Goal: Navigation & Orientation: Find specific page/section

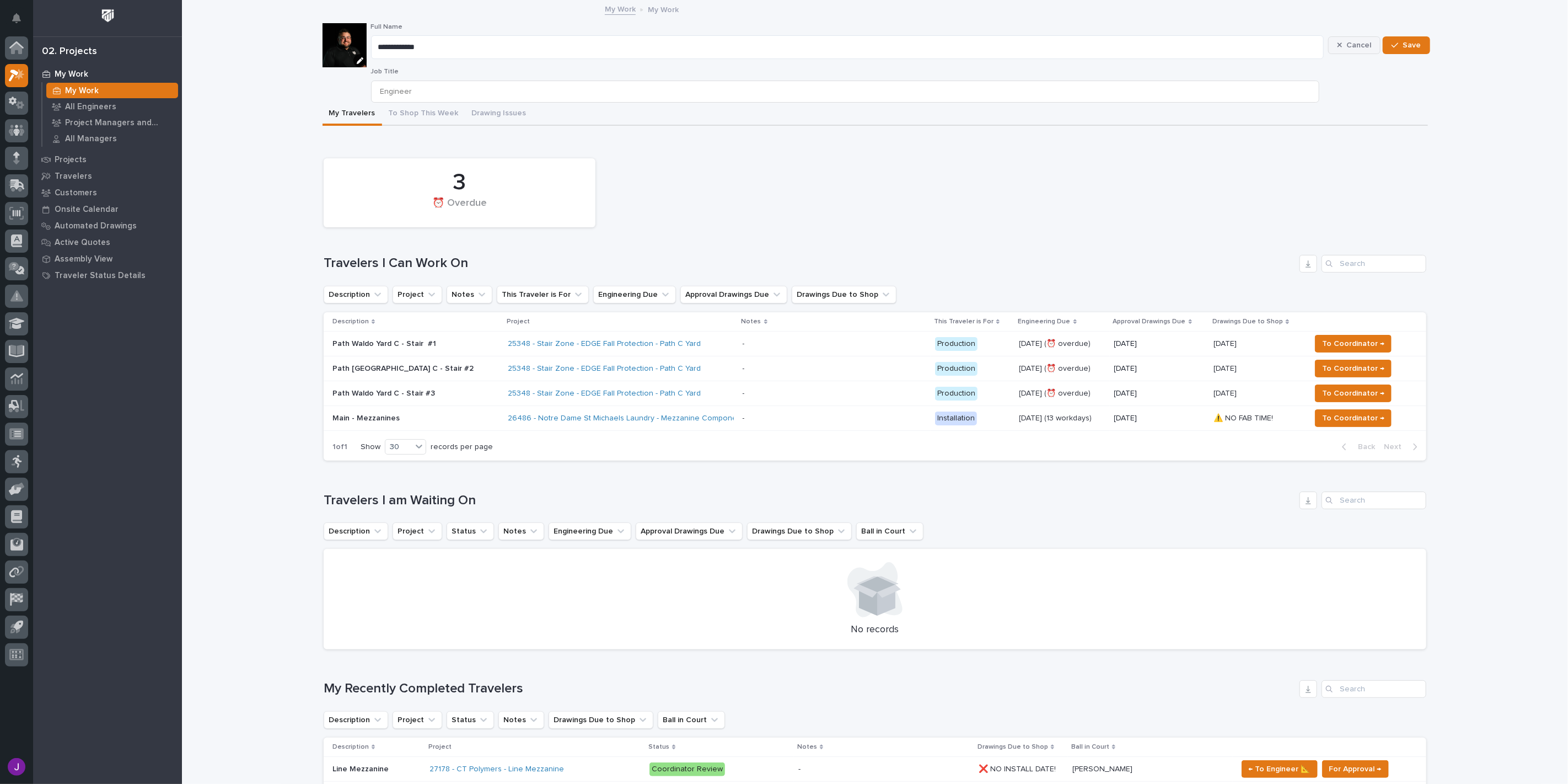
click at [1346, 49] on span "Cancel" at bounding box center [1359, 45] width 25 height 10
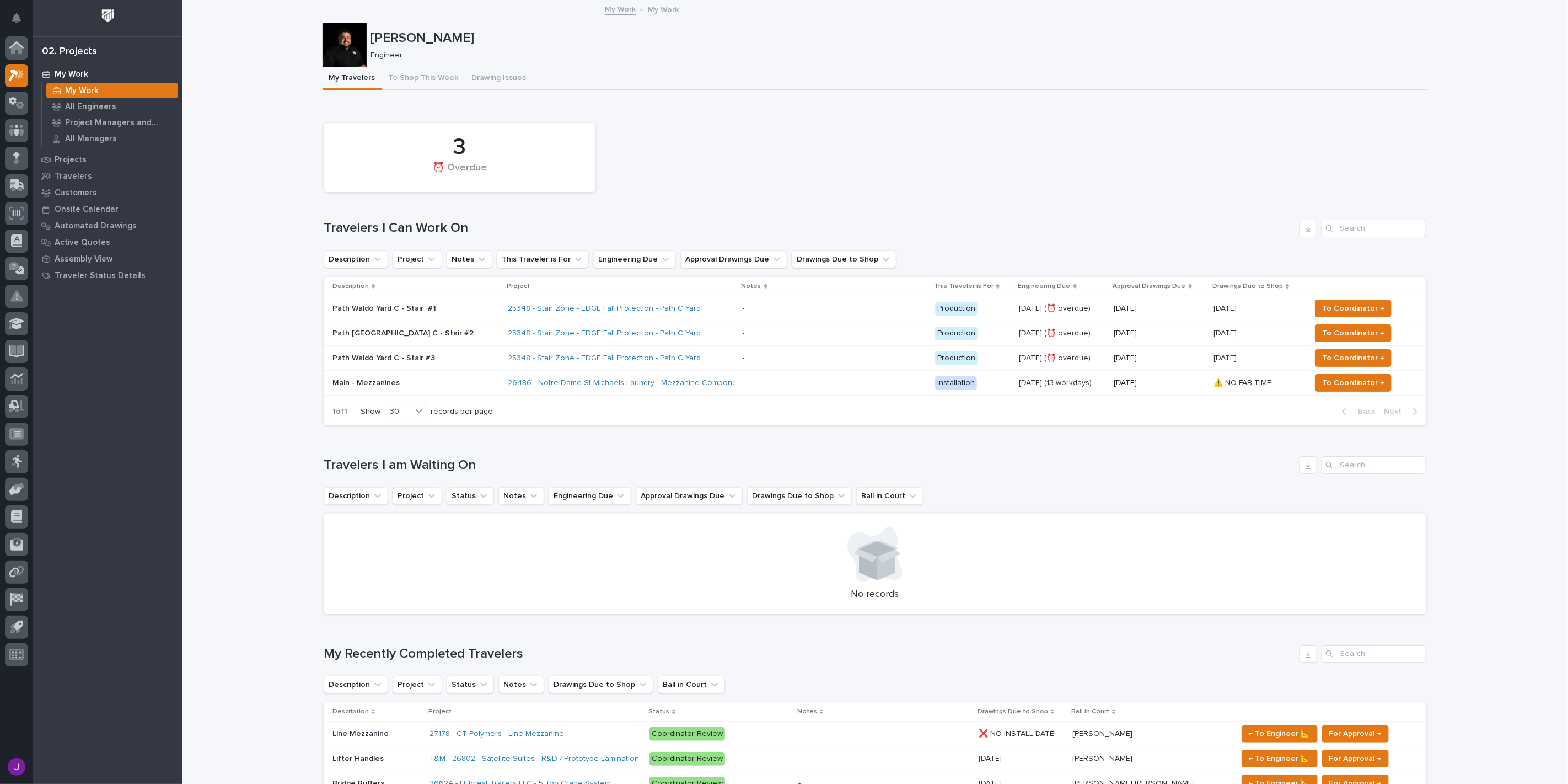
drag, startPoint x: 467, startPoint y: 30, endPoint x: 441, endPoint y: 38, distance: 27.2
click at [467, 30] on p "[PERSON_NAME]" at bounding box center [897, 38] width 1052 height 16
click at [436, 40] on p "[PERSON_NAME]" at bounding box center [897, 38] width 1052 height 16
click at [381, 55] on p "Engineer" at bounding box center [895, 55] width 1048 height 9
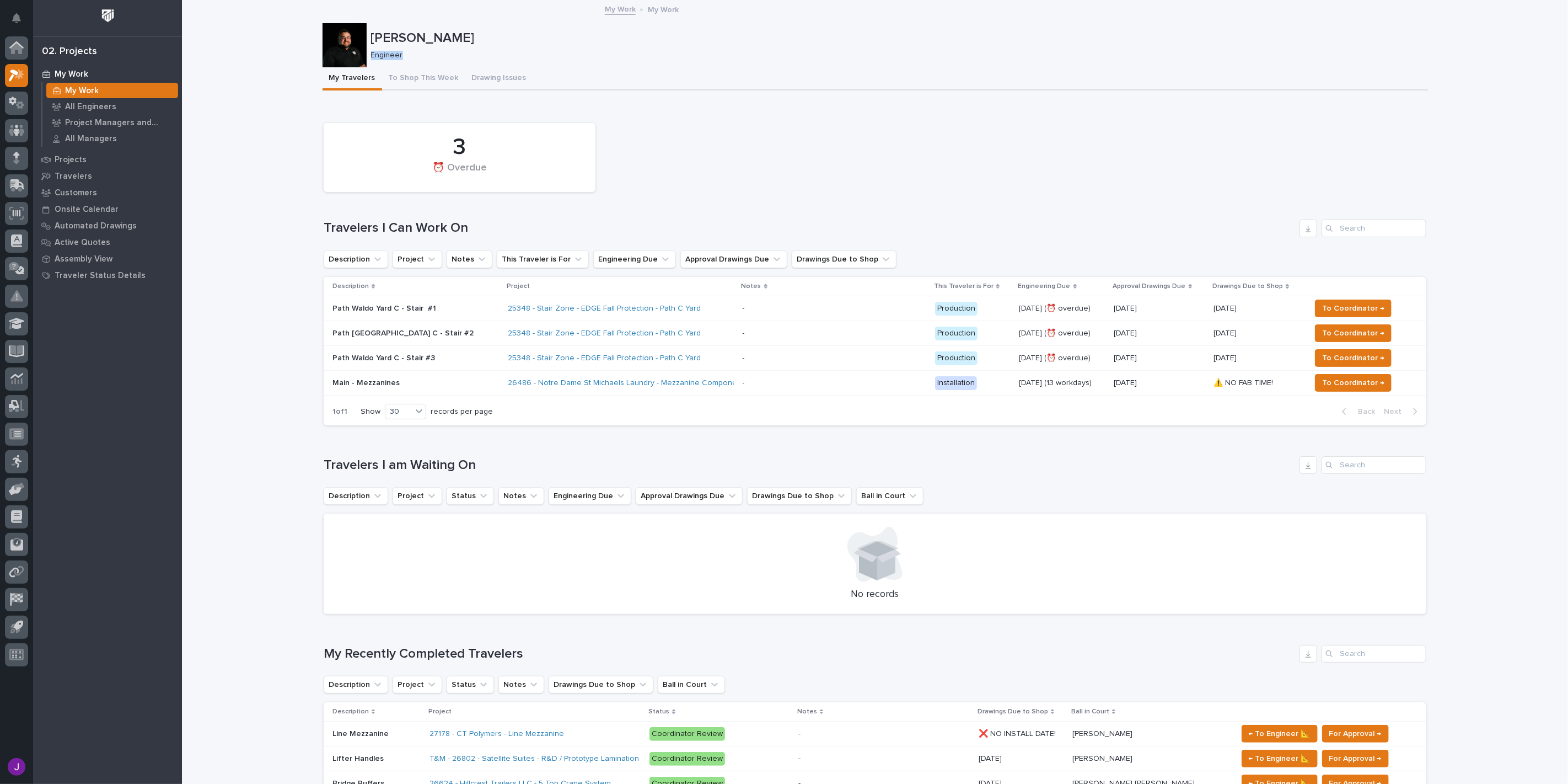
click at [381, 55] on p "Engineer" at bounding box center [895, 55] width 1048 height 9
click at [355, 56] on div at bounding box center [344, 45] width 44 height 44
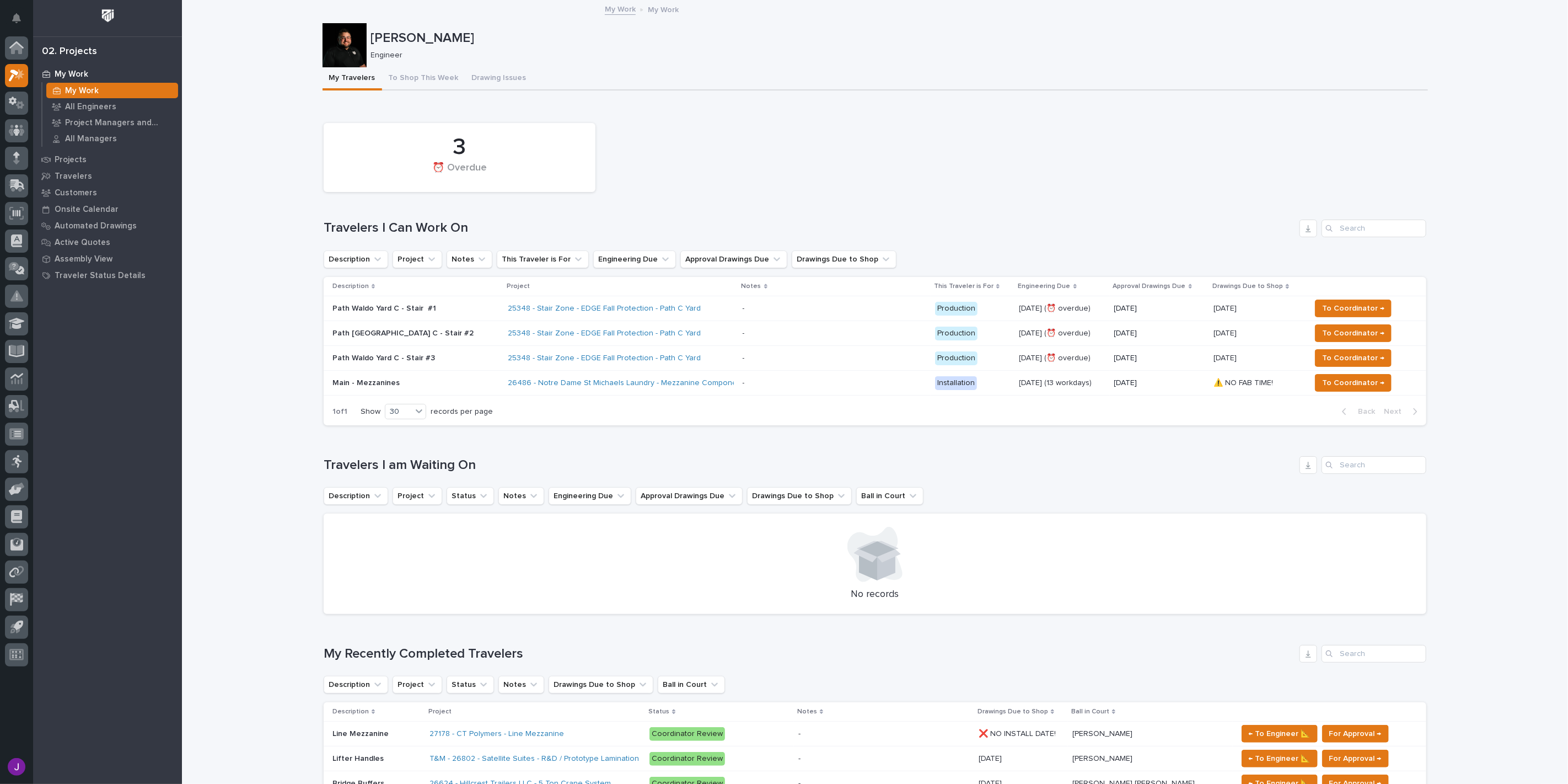
click at [355, 56] on div at bounding box center [344, 45] width 44 height 44
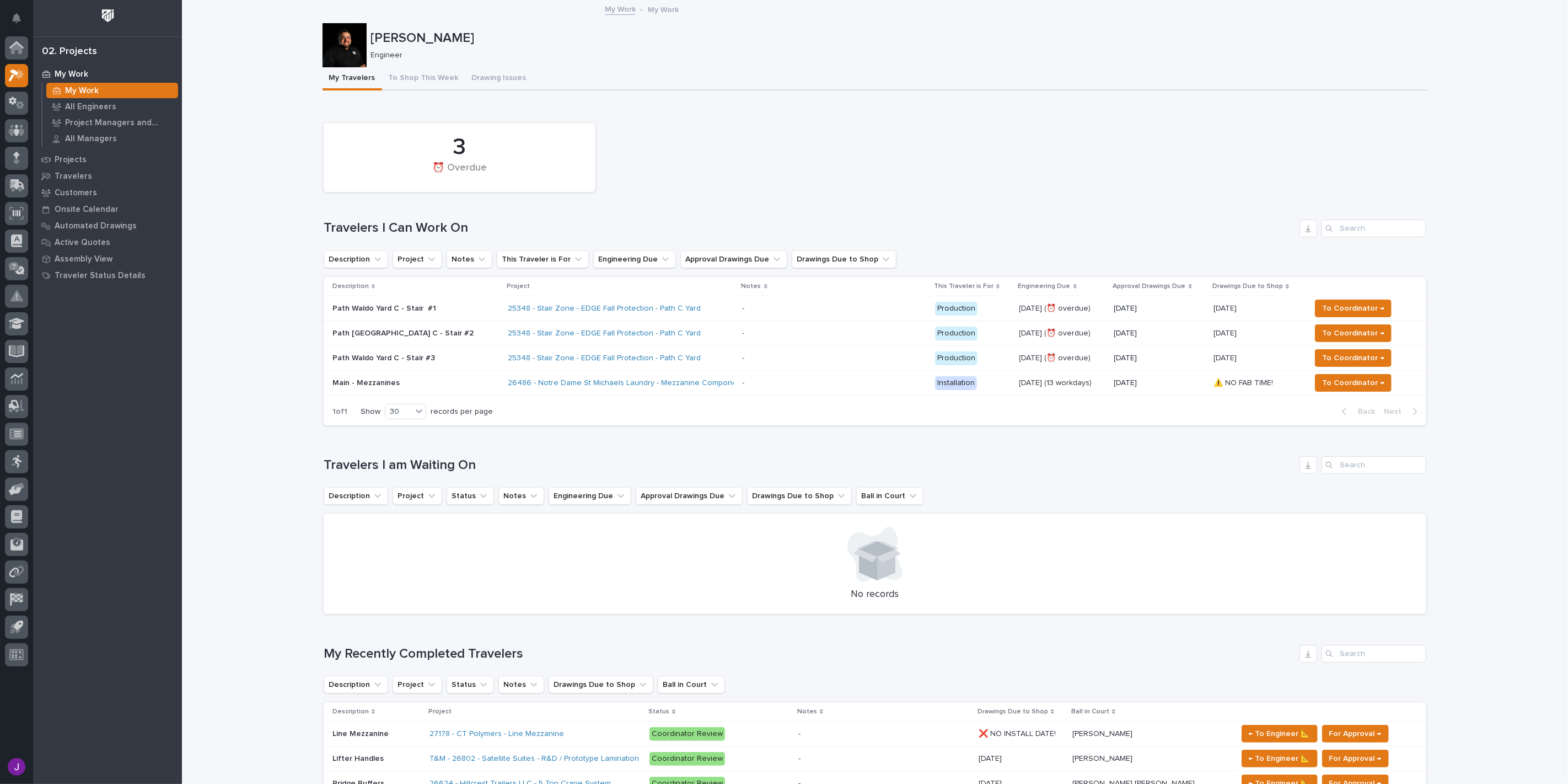
drag, startPoint x: 387, startPoint y: 56, endPoint x: 409, endPoint y: 43, distance: 25.6
click at [397, 49] on div "Engineer" at bounding box center [895, 54] width 1048 height 12
click at [421, 36] on p "[PERSON_NAME]" at bounding box center [897, 38] width 1052 height 16
drag, startPoint x: 1276, startPoint y: 39, endPoint x: 1381, endPoint y: 40, distance: 105.0
click at [1336, 39] on p "[PERSON_NAME]" at bounding box center [897, 38] width 1052 height 16
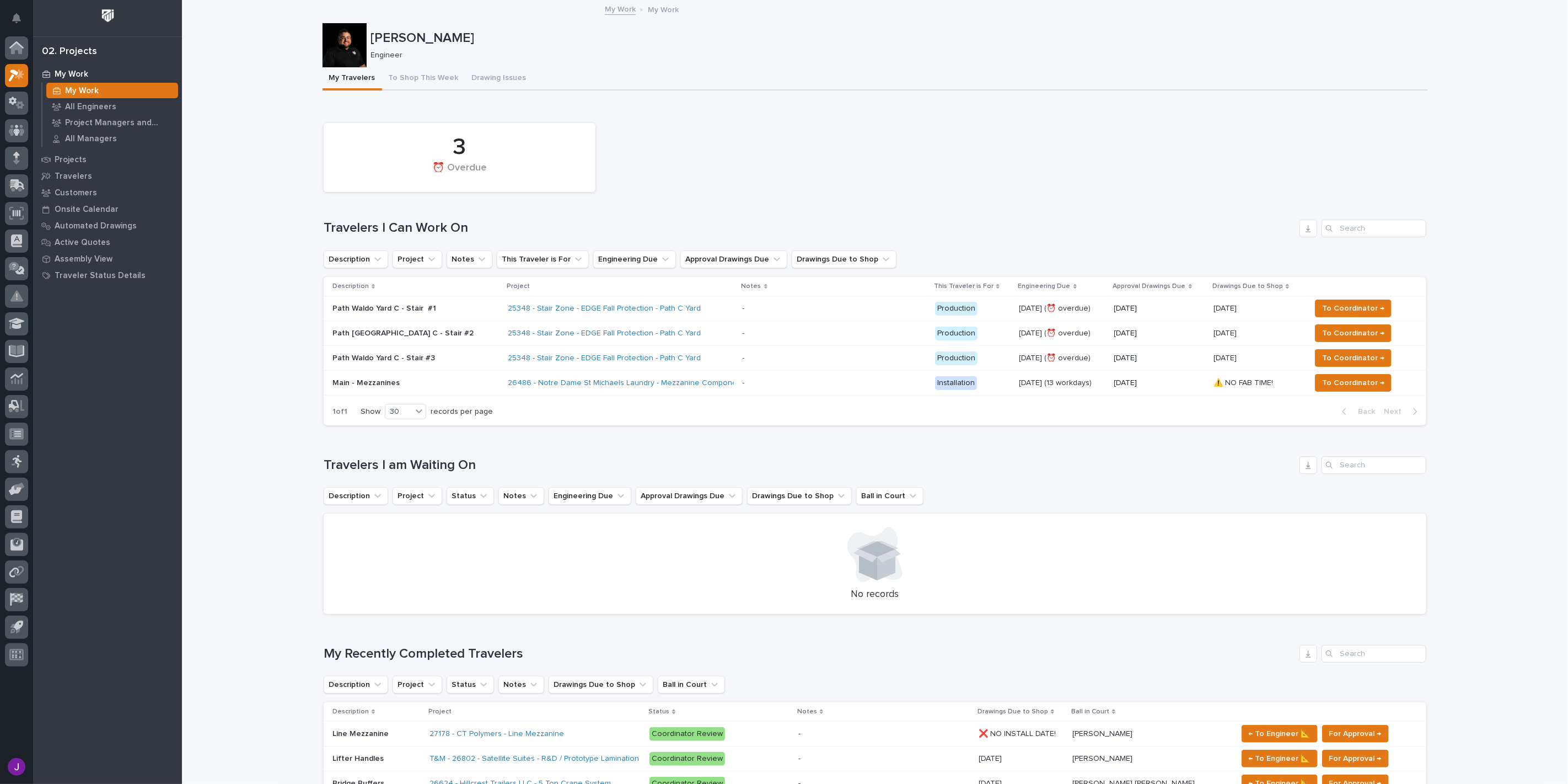
click at [1403, 41] on p "[PERSON_NAME]" at bounding box center [897, 38] width 1052 height 16
click at [1387, 58] on p "Engineer" at bounding box center [895, 55] width 1048 height 9
click at [407, 72] on button "To Shop This Week" at bounding box center [424, 79] width 83 height 23
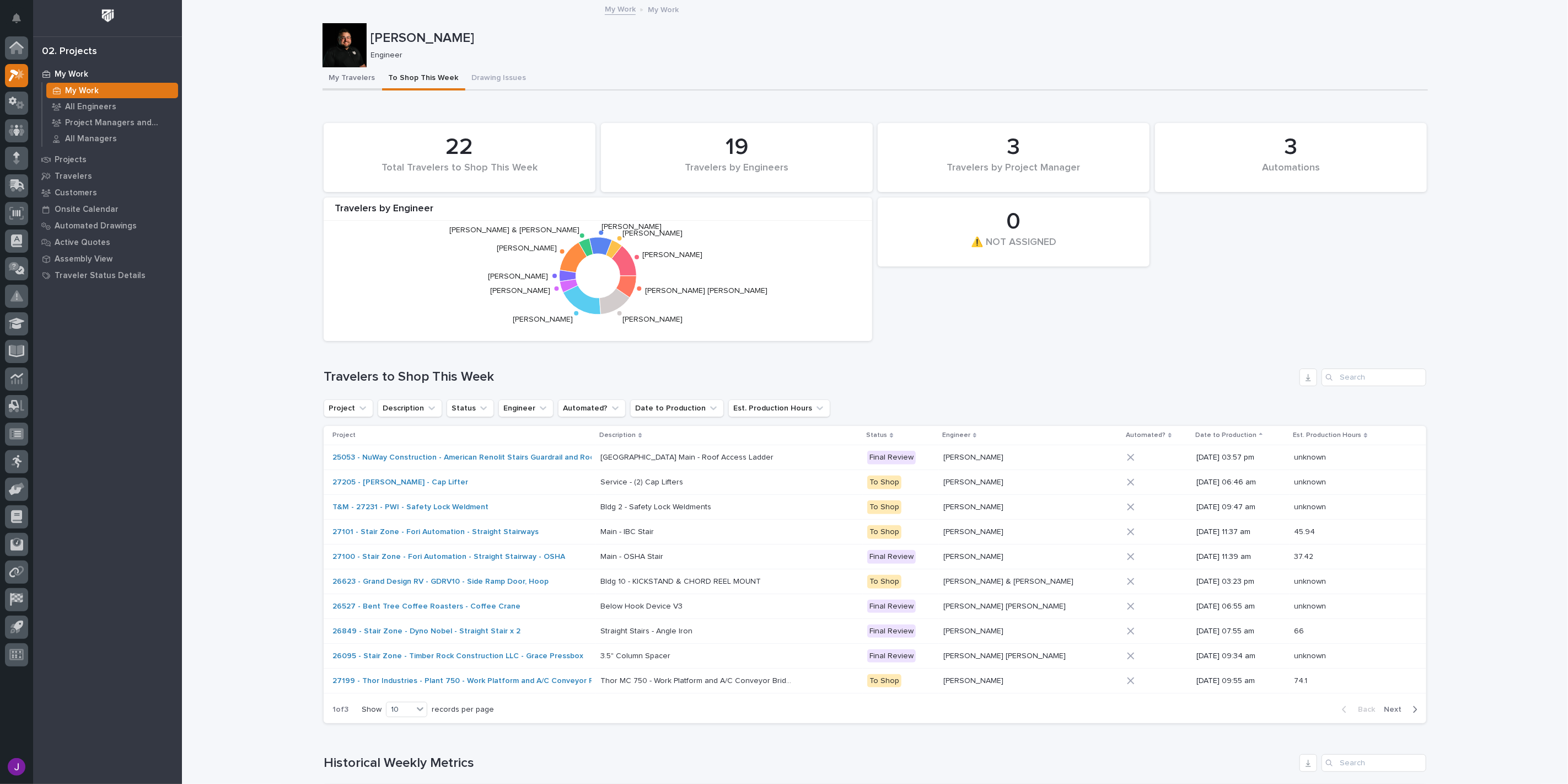
click at [355, 83] on button "My Travelers" at bounding box center [351, 79] width 59 height 23
